Goal: Obtain resource: Download file/media

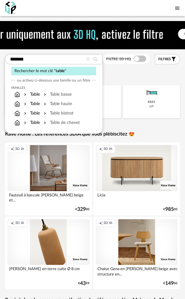
type input "*******"
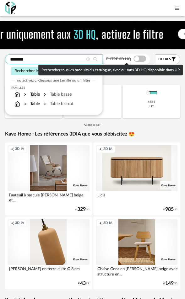
click at [36, 62] on input "*******" at bounding box center [53, 59] width 97 height 10
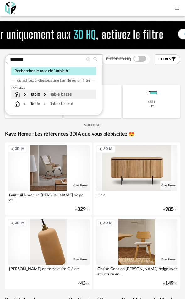
click at [56, 96] on div "Table basse" at bounding box center [56, 94] width 29 height 6
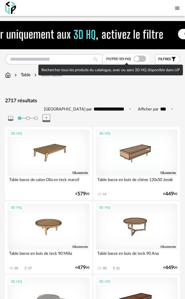
click at [138, 58] on span at bounding box center [139, 59] width 13 height 6
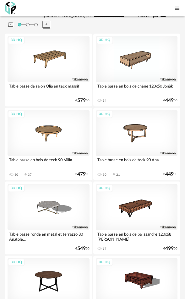
scroll to position [83, 0]
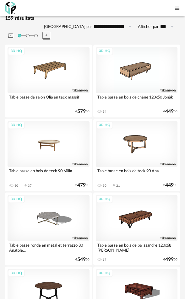
click at [47, 134] on div "3D HQ" at bounding box center [49, 144] width 82 height 46
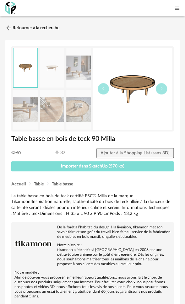
click at [88, 165] on span "Importer dans SketchUp (570 ko)" at bounding box center [92, 166] width 63 height 4
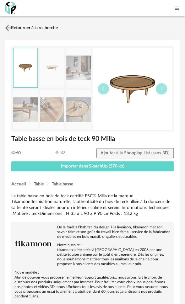
click at [30, 28] on link "Retourner à la recherche" at bounding box center [30, 28] width 54 height 14
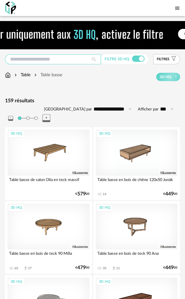
click at [78, 60] on input "text" at bounding box center [53, 59] width 96 height 10
type input "**********"
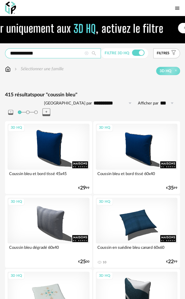
scroll to position [3, 0]
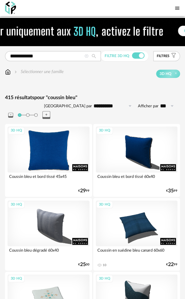
click at [48, 146] on div "3D HQ" at bounding box center [49, 149] width 82 height 46
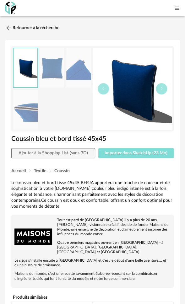
click at [134, 153] on span "Importer dans SketchUp (23 Mo)" at bounding box center [135, 153] width 63 height 4
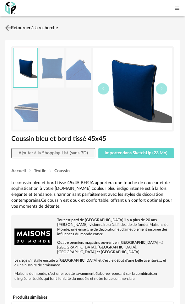
click at [43, 26] on link "Retourner à la recherche" at bounding box center [30, 28] width 54 height 14
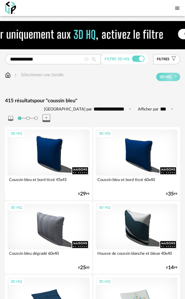
click at [87, 59] on icon at bounding box center [86, 59] width 4 height 4
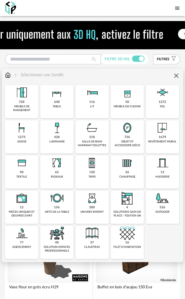
click at [61, 137] on div "428 luminaire" at bounding box center [56, 136] width 33 height 33
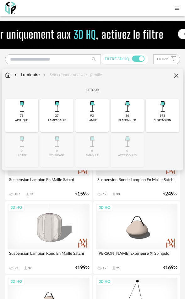
click at [24, 121] on div "applique" at bounding box center [21, 120] width 13 height 3
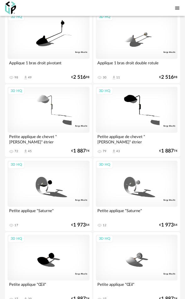
scroll to position [2025, 0]
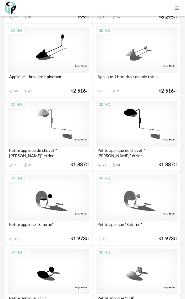
click at [142, 183] on div "3D HQ" at bounding box center [137, 197] width 82 height 46
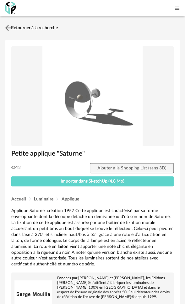
click at [50, 27] on link "Retourner à la recherche" at bounding box center [30, 28] width 54 height 14
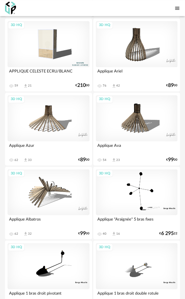
scroll to position [1820, 0]
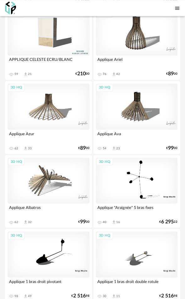
click at [56, 103] on div "3D HQ" at bounding box center [49, 106] width 82 height 46
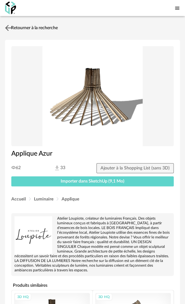
click at [52, 26] on link "Retourner à la recherche" at bounding box center [30, 28] width 54 height 14
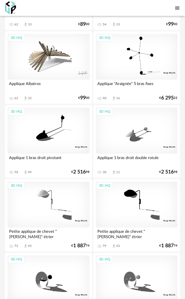
scroll to position [1977, 0]
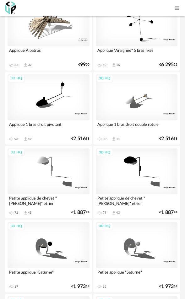
click at [45, 154] on div "3D HQ" at bounding box center [49, 171] width 82 height 46
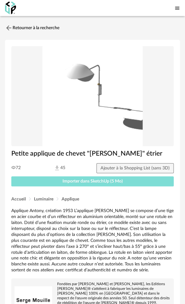
click at [78, 180] on span "Importer dans SketchUp (5 Mo)" at bounding box center [92, 181] width 60 height 4
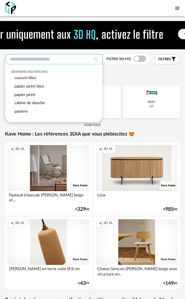
click at [69, 60] on input "text" at bounding box center [53, 59] width 97 height 10
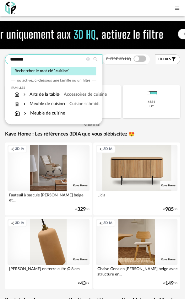
type input "*******"
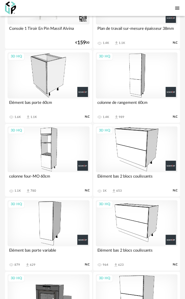
scroll to position [1036, 0]
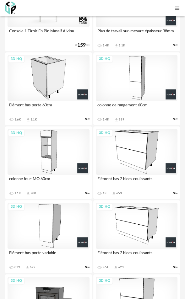
click at [48, 175] on div "colonne four-MO 60cm" at bounding box center [49, 181] width 82 height 13
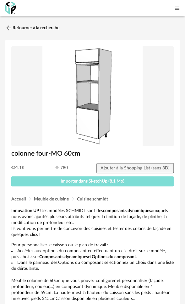
click at [65, 181] on span "Importer dans SketchUp (8,1 Mo)" at bounding box center [93, 181] width 64 height 4
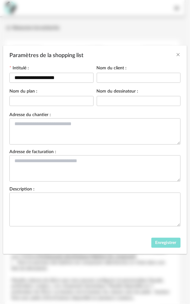
click at [169, 242] on span "Enregistrer" at bounding box center [165, 243] width 21 height 4
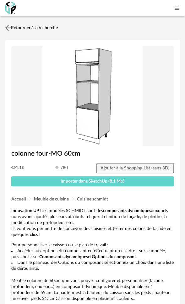
click at [20, 27] on link "Retourner à la recherche" at bounding box center [30, 28] width 54 height 14
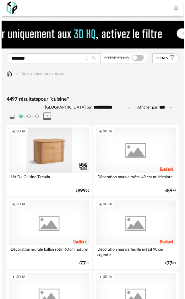
scroll to position [1036, 0]
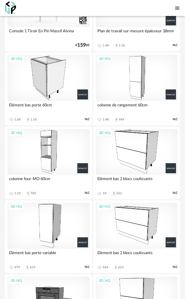
click at [130, 101] on div "colonne de rangement 60cm" at bounding box center [137, 107] width 82 height 13
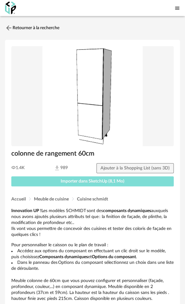
click at [101, 181] on span "Importer dans SketchUp (8,1 Mo)" at bounding box center [93, 181] width 64 height 4
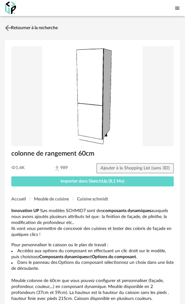
click at [29, 26] on link "Retourner à la recherche" at bounding box center [30, 28] width 54 height 14
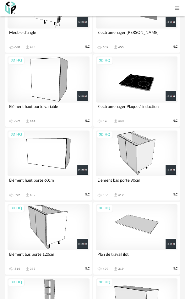
scroll to position [1475, 0]
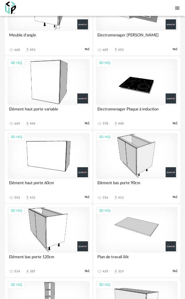
click at [131, 151] on div "3D HQ" at bounding box center [137, 156] width 82 height 46
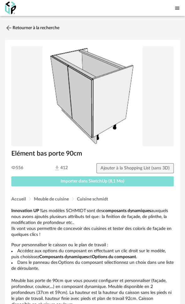
click at [89, 181] on span "Importer dans SketchUp (8,1 Mo)" at bounding box center [93, 181] width 64 height 4
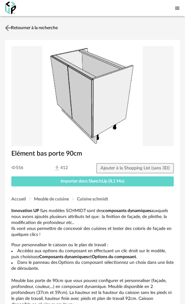
click at [47, 28] on link "Retourner à la recherche" at bounding box center [30, 28] width 54 height 14
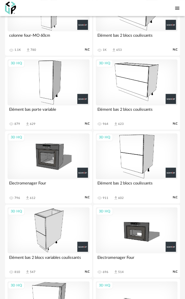
scroll to position [1161, 0]
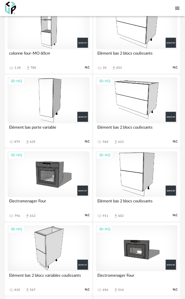
click at [143, 99] on div "3D HQ" at bounding box center [137, 100] width 82 height 46
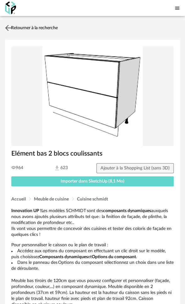
click at [12, 26] on img at bounding box center [8, 27] width 9 height 9
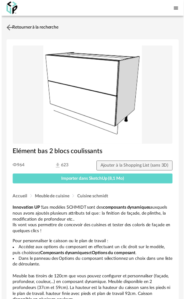
scroll to position [1161, 0]
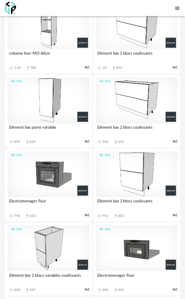
click at [140, 170] on div "3D HQ" at bounding box center [137, 174] width 82 height 46
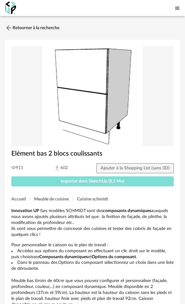
click at [113, 181] on span "Importer dans SketchUp (8,1 Mo)" at bounding box center [93, 181] width 64 height 4
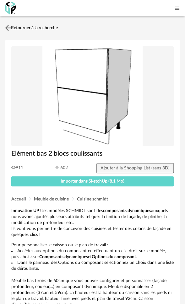
click at [46, 29] on link "Retourner à la recherche" at bounding box center [30, 28] width 54 height 14
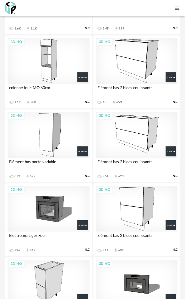
scroll to position [1121, 0]
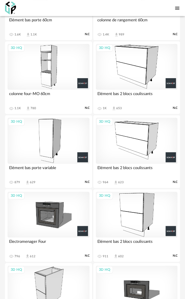
click at [129, 65] on div "3D HQ" at bounding box center [137, 67] width 82 height 46
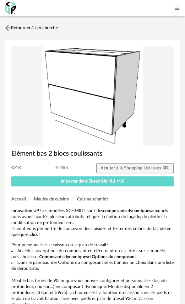
click at [32, 26] on link "Retourner à la recherche" at bounding box center [30, 28] width 54 height 14
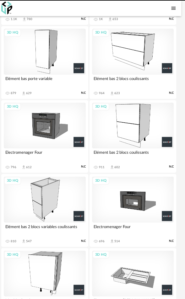
scroll to position [1204, 0]
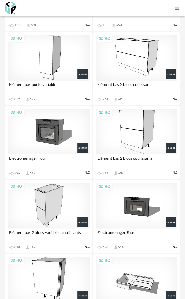
click at [139, 117] on div "3D HQ" at bounding box center [137, 132] width 82 height 46
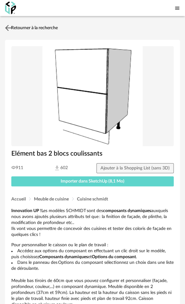
click at [27, 26] on link "Retourner à la recherche" at bounding box center [30, 28] width 54 height 14
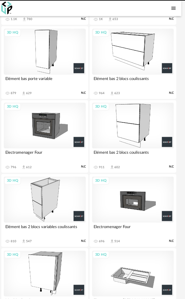
scroll to position [1204, 0]
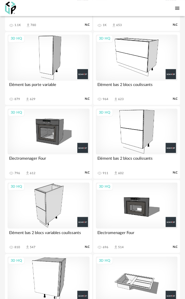
click at [135, 52] on div "3D HQ" at bounding box center [137, 58] width 82 height 46
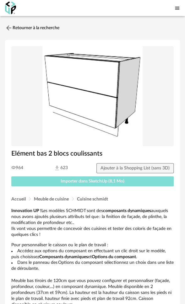
click at [93, 182] on span "Importer dans SketchUp (8,1 Mo)" at bounding box center [93, 181] width 64 height 4
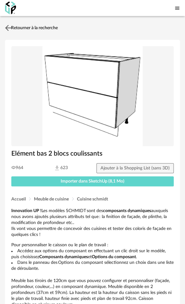
click at [19, 27] on link "Retourner à la recherche" at bounding box center [30, 28] width 54 height 14
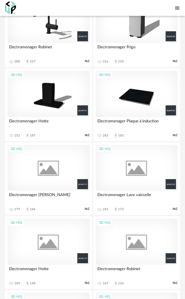
scroll to position [2019, 0]
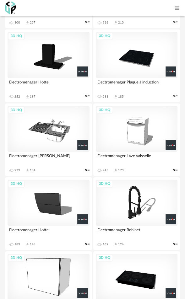
click at [41, 226] on div "Electromenager Hotte" at bounding box center [49, 232] width 82 height 13
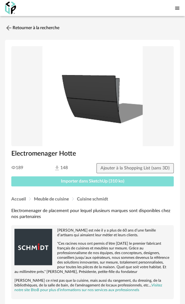
click at [74, 180] on span "Importer dans SketchUp (310 ko)" at bounding box center [92, 181] width 63 height 4
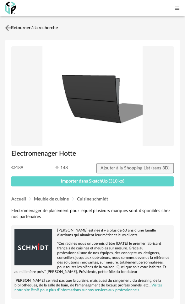
click at [23, 27] on link "Retourner à la recherche" at bounding box center [30, 28] width 54 height 14
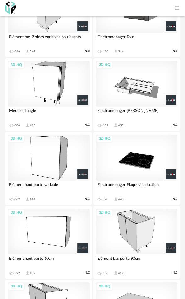
scroll to position [1412, 0]
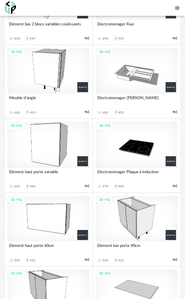
click at [47, 150] on div "3D HQ" at bounding box center [49, 145] width 82 height 46
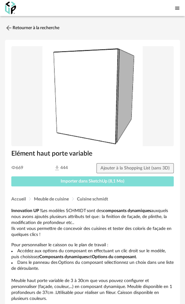
click at [58, 179] on button "Importer dans SketchUp (8,1 Mo)" at bounding box center [92, 181] width 162 height 10
click at [84, 180] on span "Importer dans SketchUp (8,1 Mo)" at bounding box center [93, 181] width 64 height 4
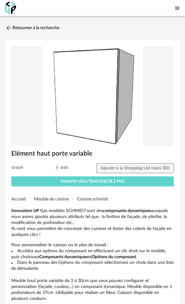
click at [35, 25] on link "Retourner à la recherche" at bounding box center [30, 28] width 54 height 14
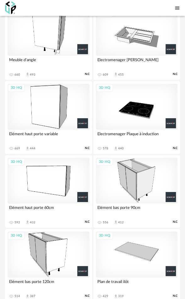
scroll to position [1475, 0]
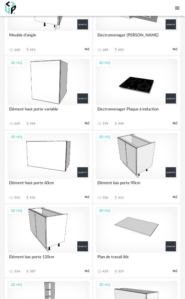
click at [56, 141] on div "3D HQ" at bounding box center [49, 156] width 82 height 46
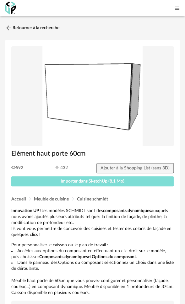
click at [75, 182] on span "Importer dans SketchUp (8,1 Mo)" at bounding box center [93, 181] width 64 height 4
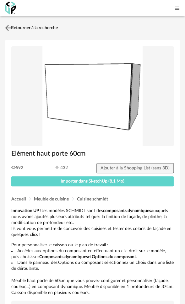
click at [23, 27] on link "Retourner à la recherche" at bounding box center [30, 28] width 54 height 14
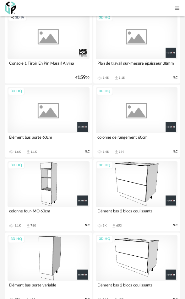
scroll to position [941, 0]
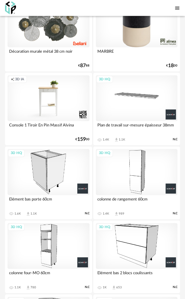
click at [141, 88] on div "3D HQ" at bounding box center [137, 98] width 82 height 46
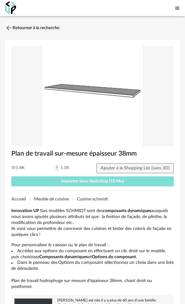
click at [104, 181] on span "Importer dans SketchUp (10 Mo)" at bounding box center [92, 181] width 63 height 4
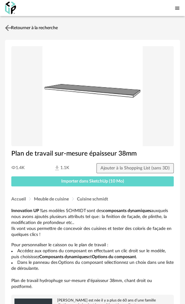
click at [49, 28] on link "Retourner à la recherche" at bounding box center [30, 28] width 54 height 14
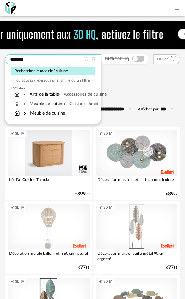
drag, startPoint x: 31, startPoint y: 59, endPoint x: -23, endPoint y: 63, distance: 54.1
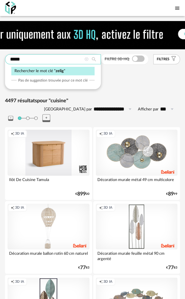
type input "*****"
type input "**********"
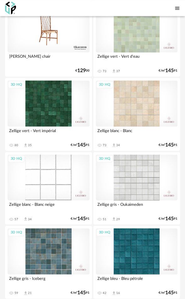
scroll to position [188, 0]
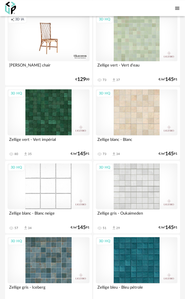
click at [126, 181] on div "3D HQ" at bounding box center [137, 186] width 82 height 46
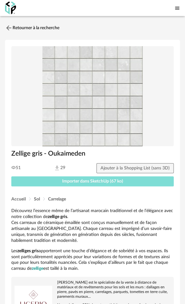
click at [89, 180] on span "Importer dans SketchUp (67 ko)" at bounding box center [92, 181] width 61 height 4
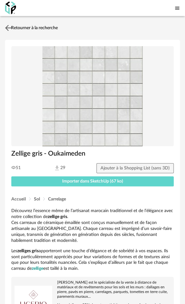
click at [11, 28] on img at bounding box center [8, 27] width 9 height 9
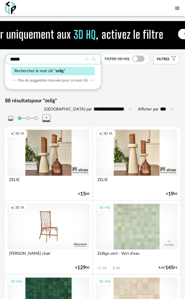
drag, startPoint x: 29, startPoint y: 57, endPoint x: -15, endPoint y: 57, distance: 43.3
type input "****"
type input "**********"
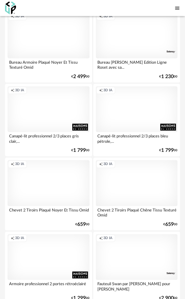
scroll to position [3358, 0]
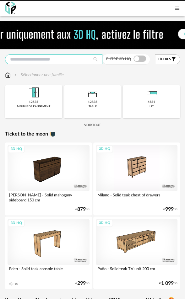
click at [24, 60] on input "text" at bounding box center [53, 59] width 97 height 10
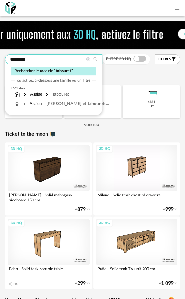
type input "********"
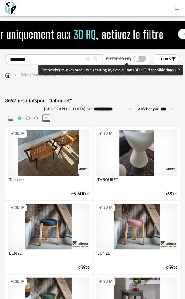
click at [135, 60] on span at bounding box center [139, 59] width 13 height 6
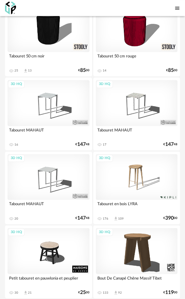
scroll to position [1161, 0]
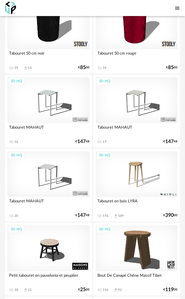
click at [134, 156] on div "3D HQ" at bounding box center [137, 174] width 82 height 46
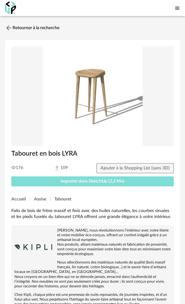
click at [93, 180] on span "Importer dans SketchUp (2,2 Mo)" at bounding box center [93, 181] width 64 height 4
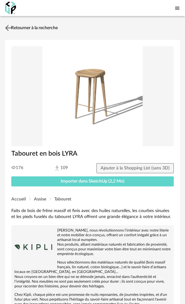
click at [17, 29] on link "Retourner à la recherche" at bounding box center [30, 28] width 54 height 14
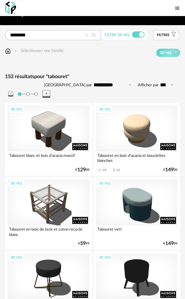
scroll to position [16, 0]
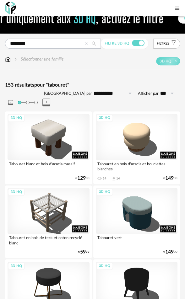
click at [87, 42] on icon at bounding box center [86, 44] width 4 height 4
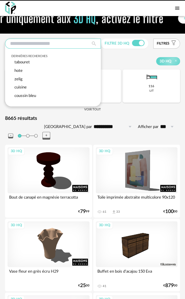
click at [41, 41] on input "text" at bounding box center [53, 44] width 96 height 10
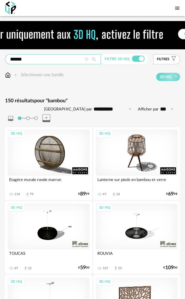
drag, startPoint x: 33, startPoint y: 57, endPoint x: -19, endPoint y: 57, distance: 51.5
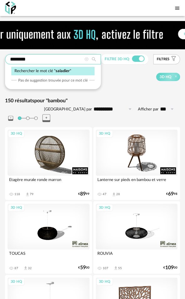
type input "********"
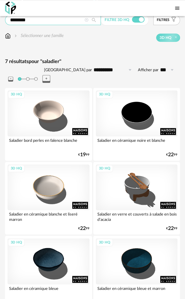
scroll to position [39, 0]
